Goal: Find specific page/section: Find specific page/section

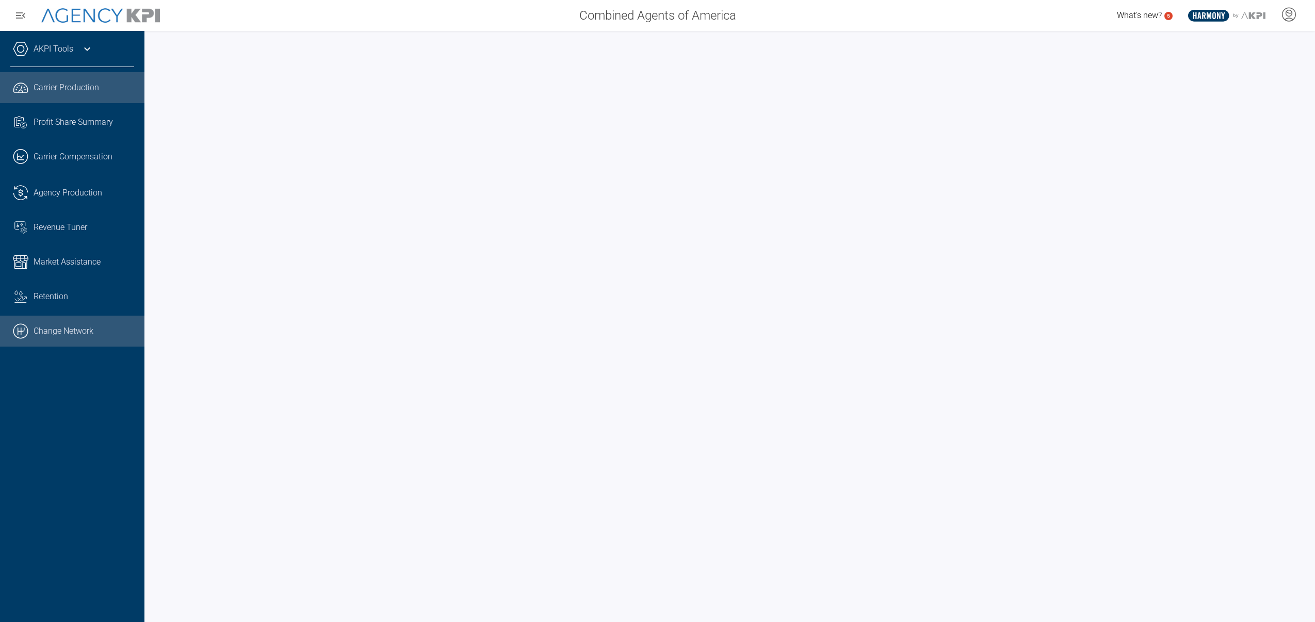
click at [43, 330] on link ".cls-1{fill:none;stroke:#000;stroke-linecap:round;stroke-linejoin:round;stroke-…" at bounding box center [72, 331] width 144 height 31
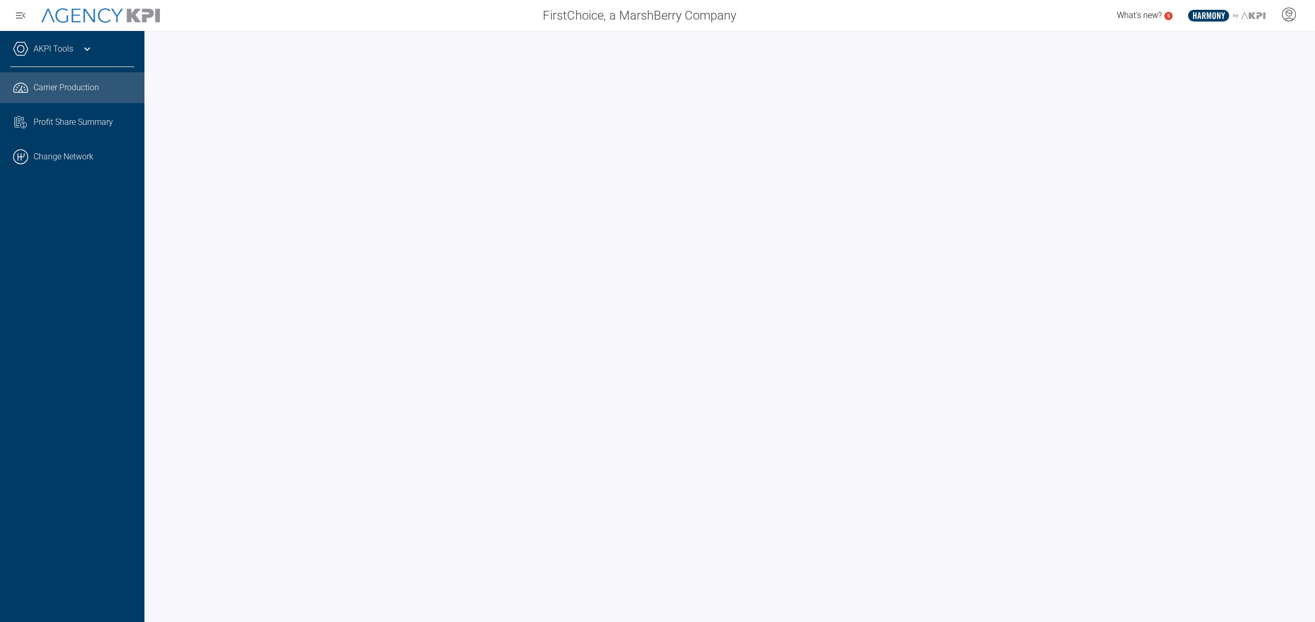
click at [85, 52] on icon at bounding box center [87, 49] width 12 height 12
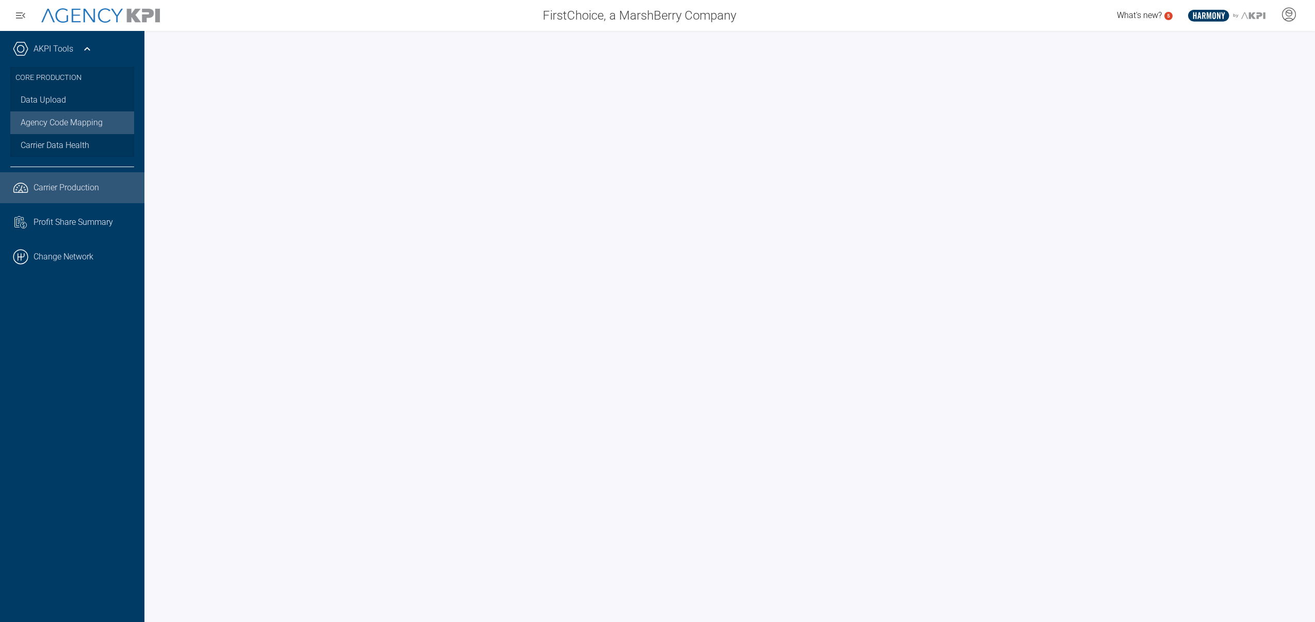
click at [48, 125] on link "Agency Code Mapping" at bounding box center [72, 122] width 124 height 23
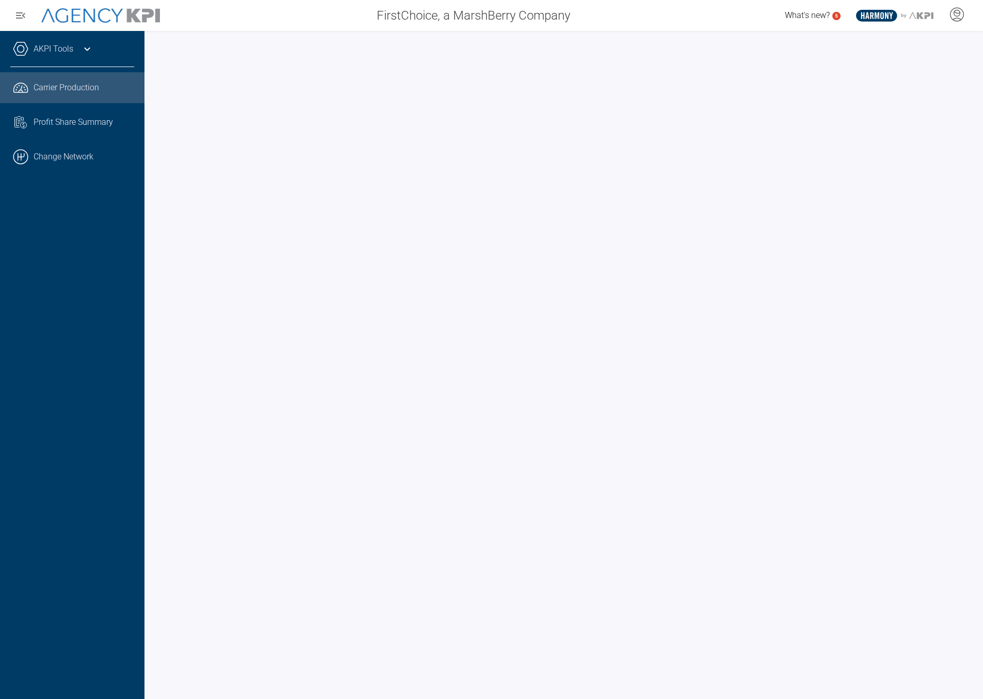
click at [89, 51] on icon at bounding box center [87, 49] width 12 height 12
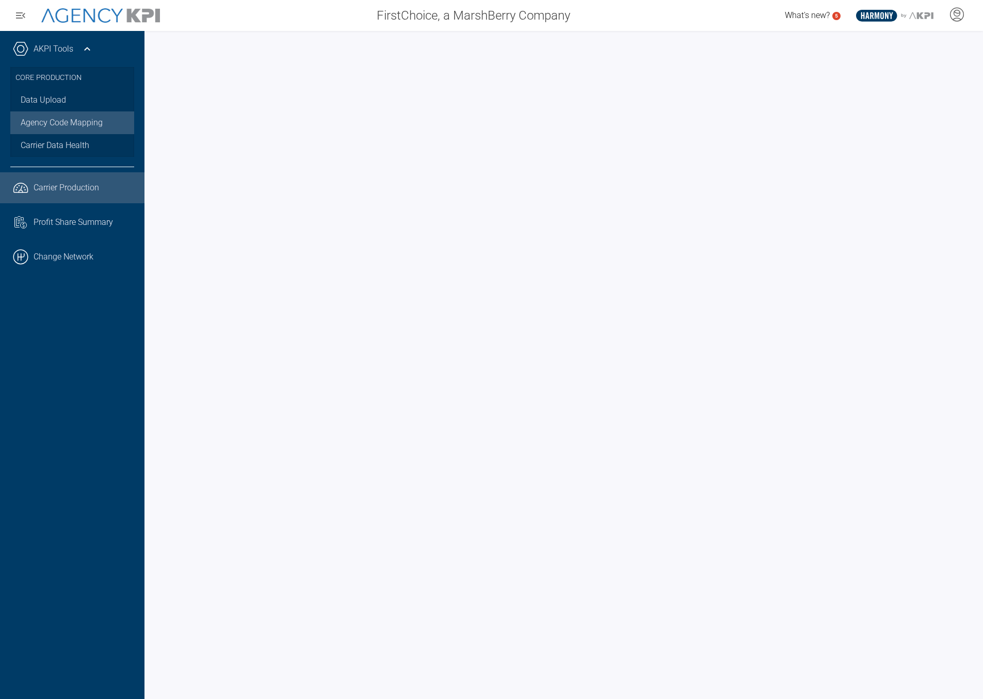
click at [71, 117] on link "Agency Code Mapping" at bounding box center [72, 122] width 124 height 23
